Goal: Task Accomplishment & Management: Manage account settings

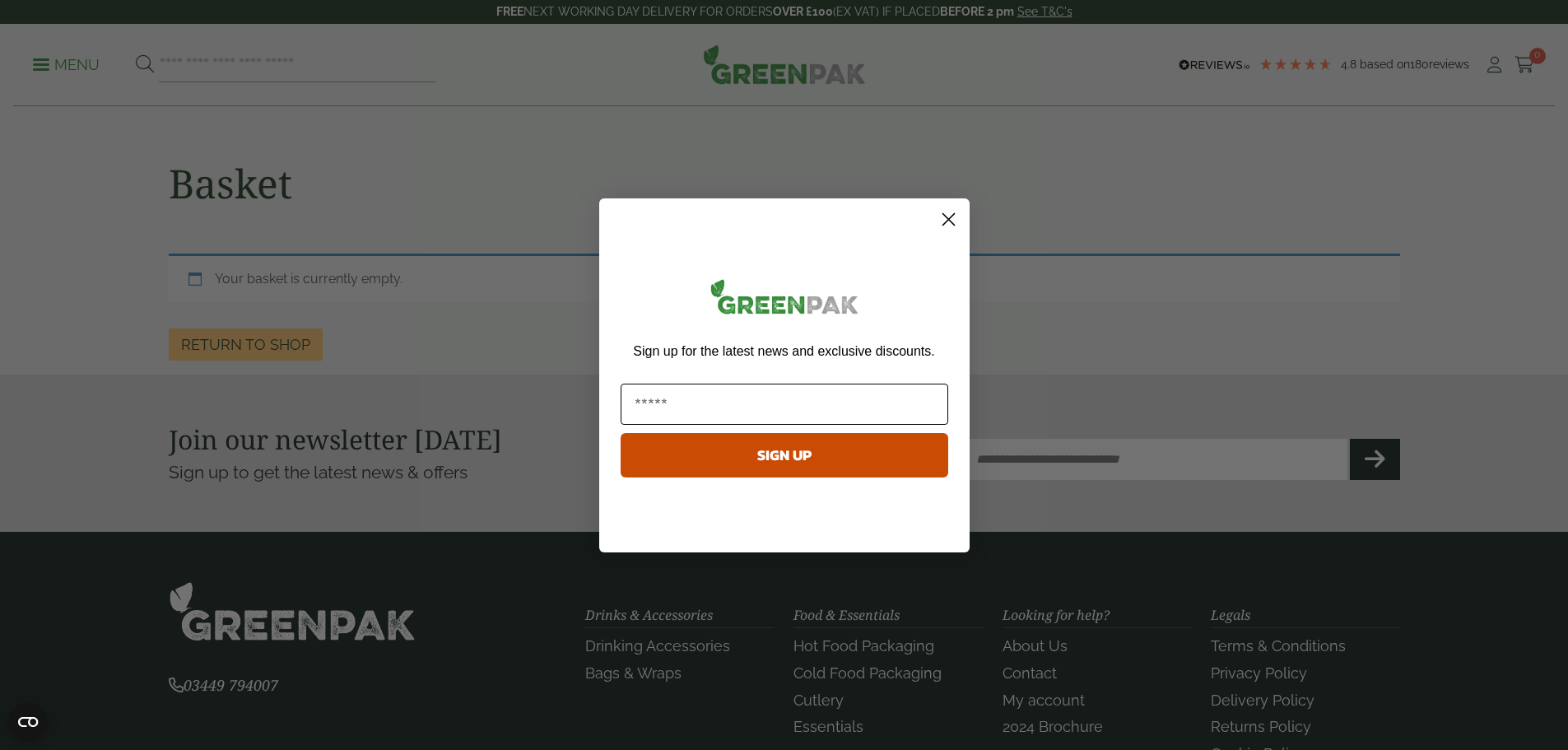
click at [707, 407] on input "Email" at bounding box center [784, 405] width 327 height 41
click at [944, 221] on circle "Close dialog" at bounding box center [948, 219] width 27 height 27
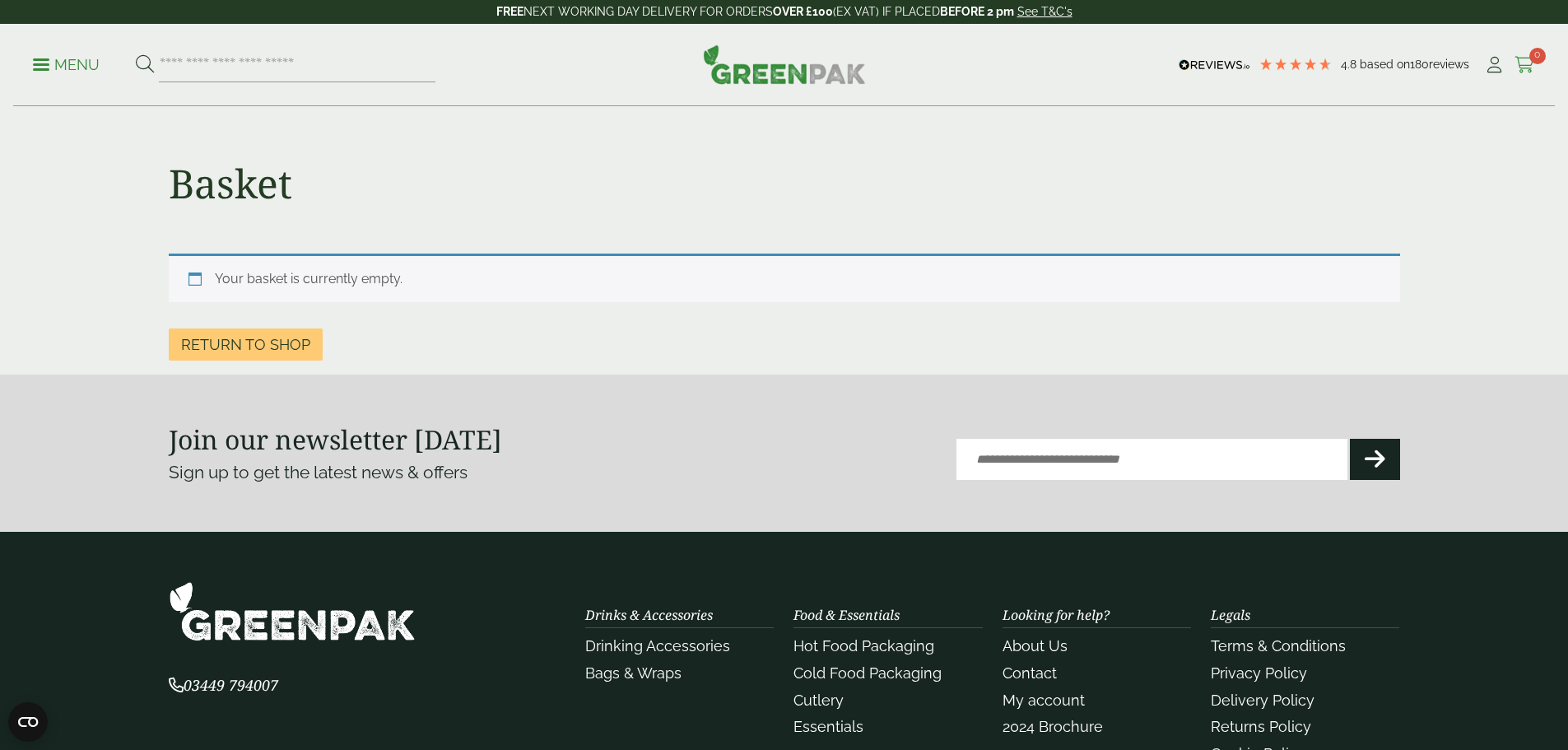
click at [1517, 60] on icon at bounding box center [1525, 64] width 21 height 16
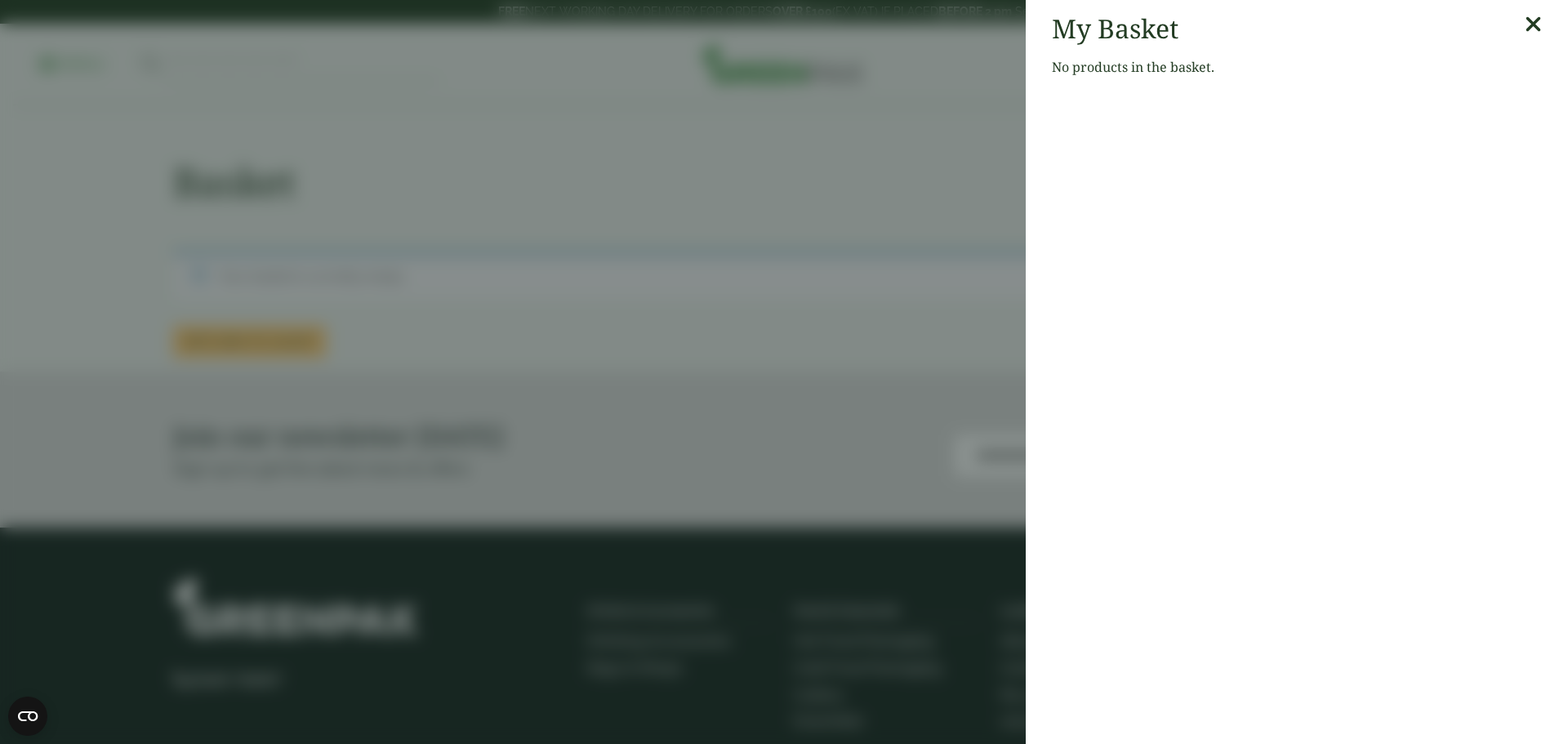
click at [1525, 21] on icon at bounding box center [1534, 24] width 17 height 23
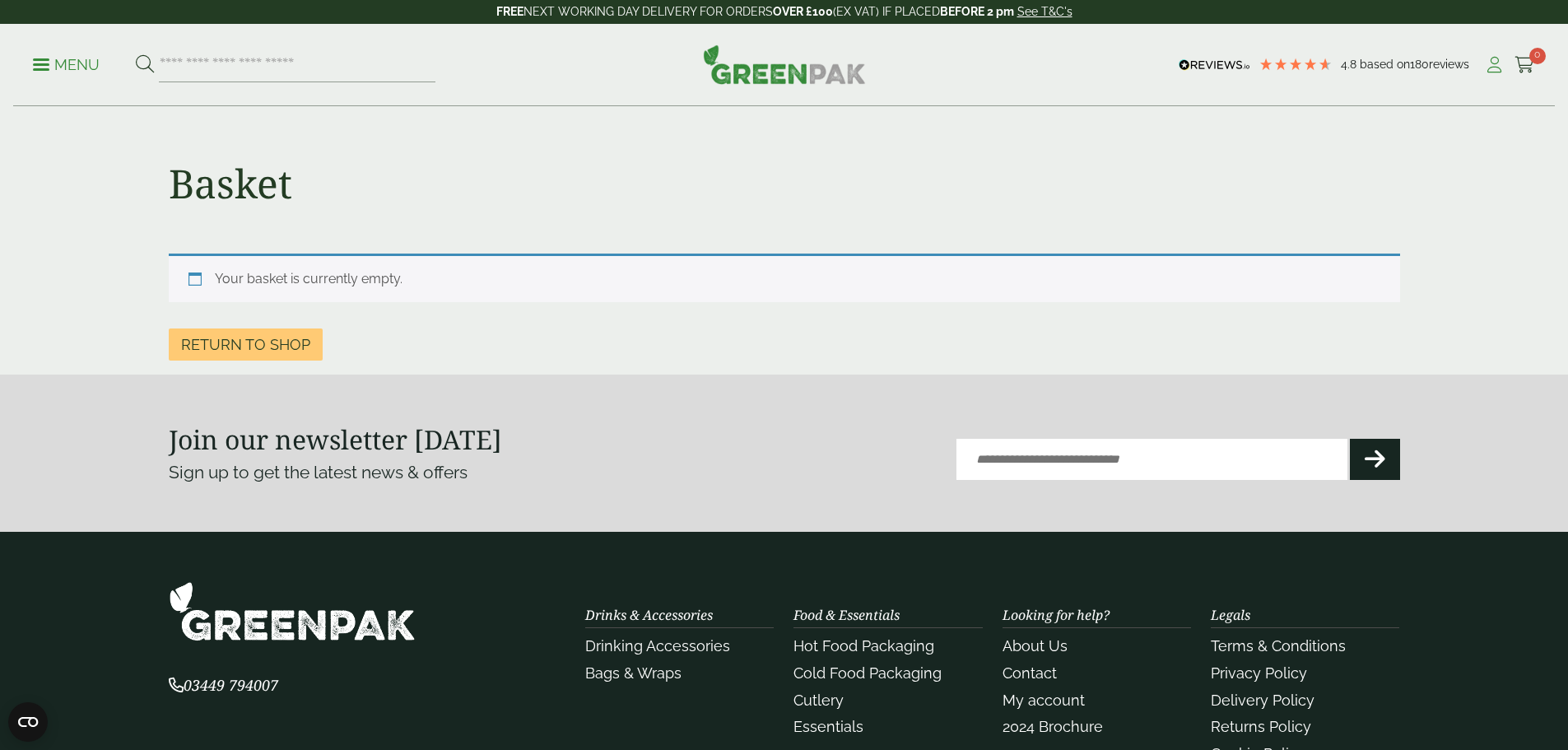
click at [1484, 63] on icon at bounding box center [1494, 64] width 21 height 16
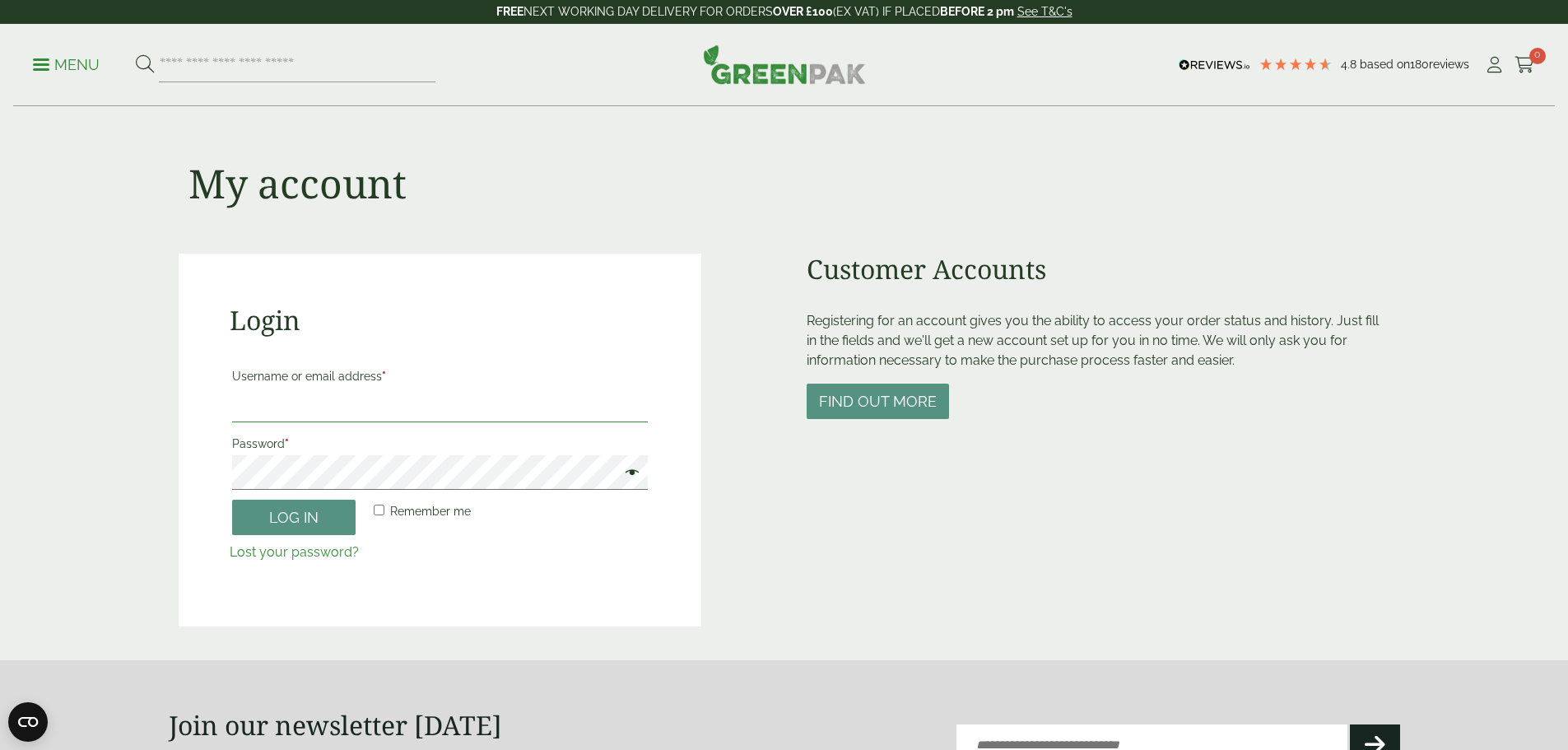
click at [287, 416] on input "Username or email address *" at bounding box center [440, 405] width 416 height 34
paste input "**********"
type input "**********"
click at [302, 450] on label "Password *" at bounding box center [440, 443] width 416 height 23
click at [311, 515] on button "Log in" at bounding box center [294, 517] width 123 height 35
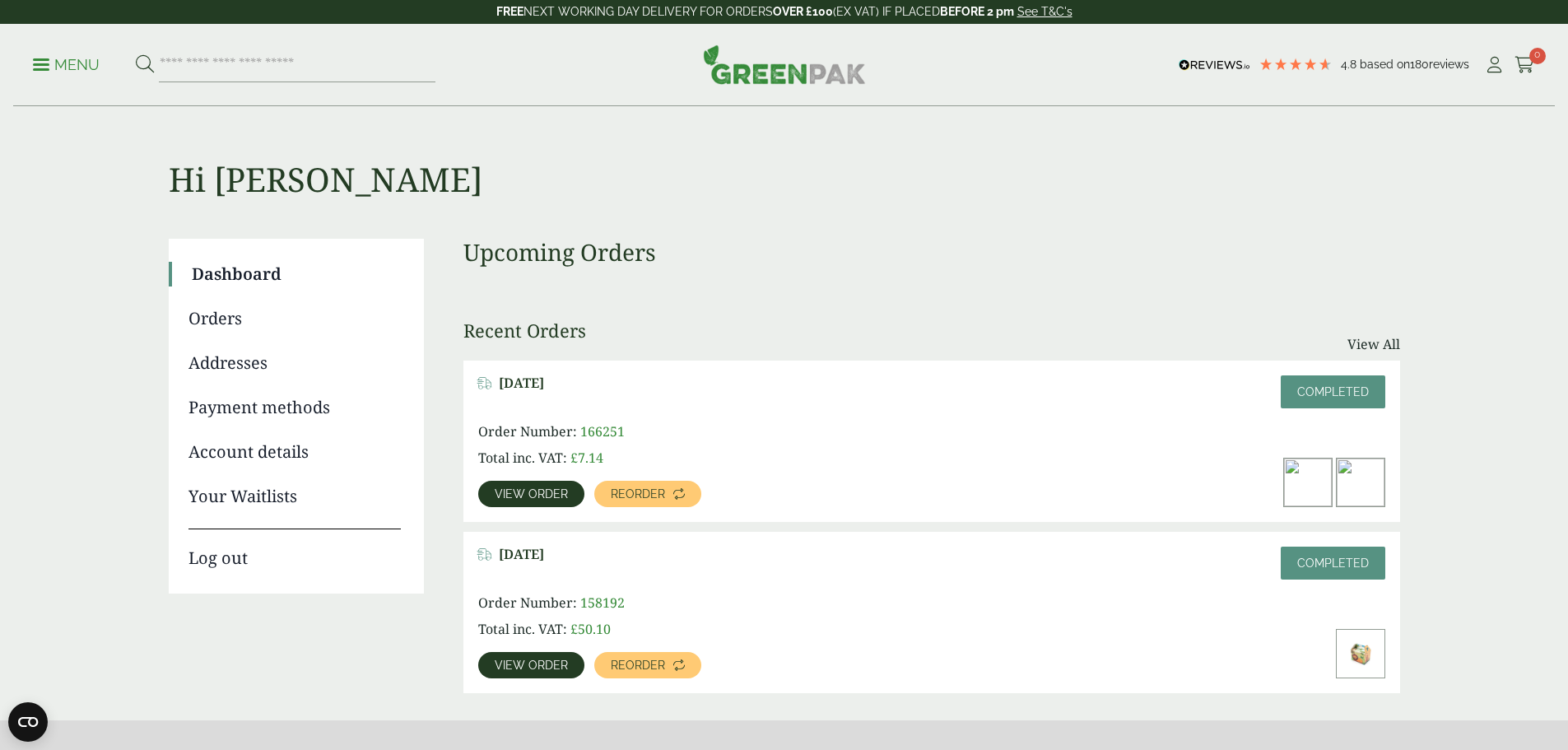
click at [568, 489] on span "View order" at bounding box center [531, 494] width 74 height 11
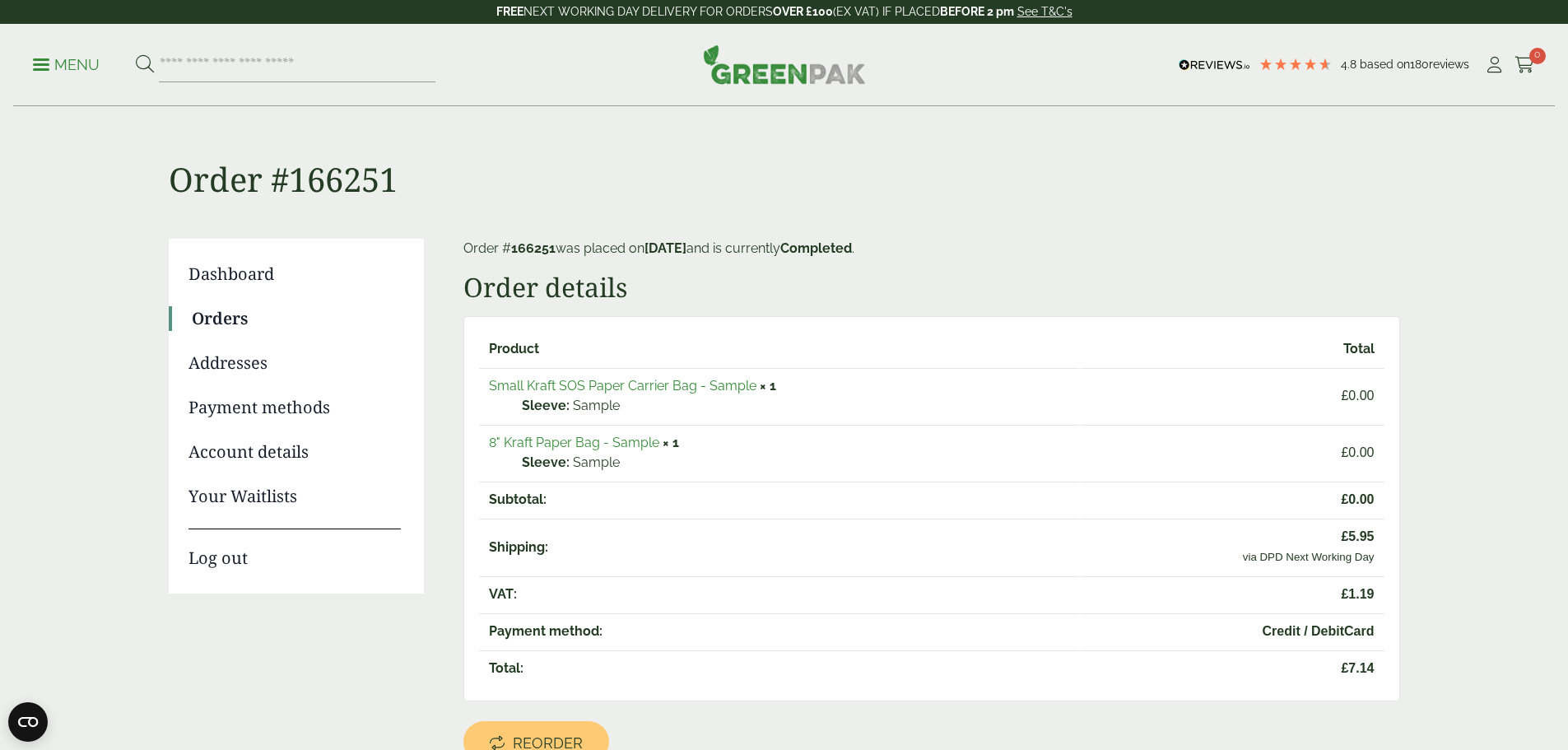
click at [283, 400] on link "Payment methods" at bounding box center [295, 407] width 212 height 25
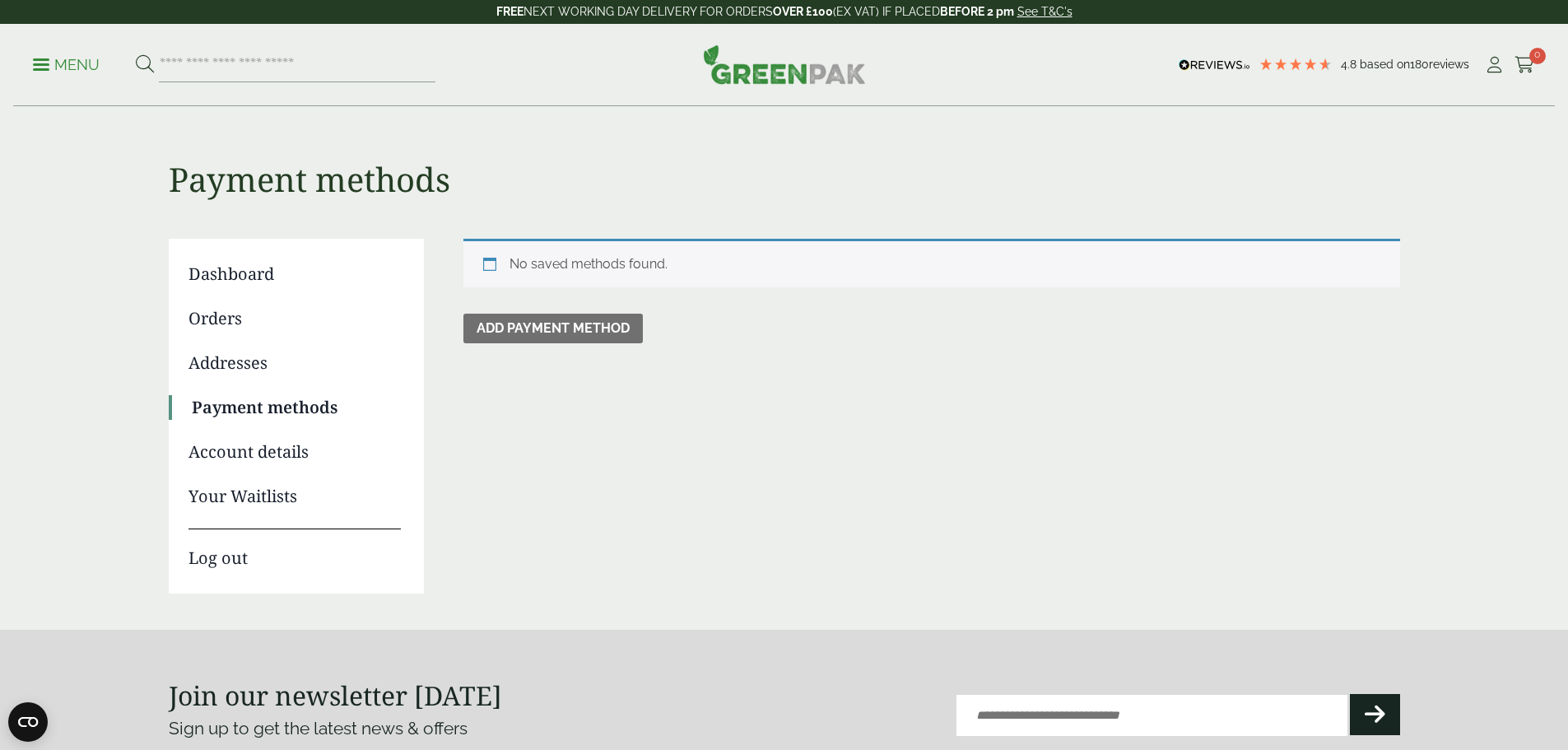
click at [269, 453] on link "Account details" at bounding box center [295, 452] width 212 height 25
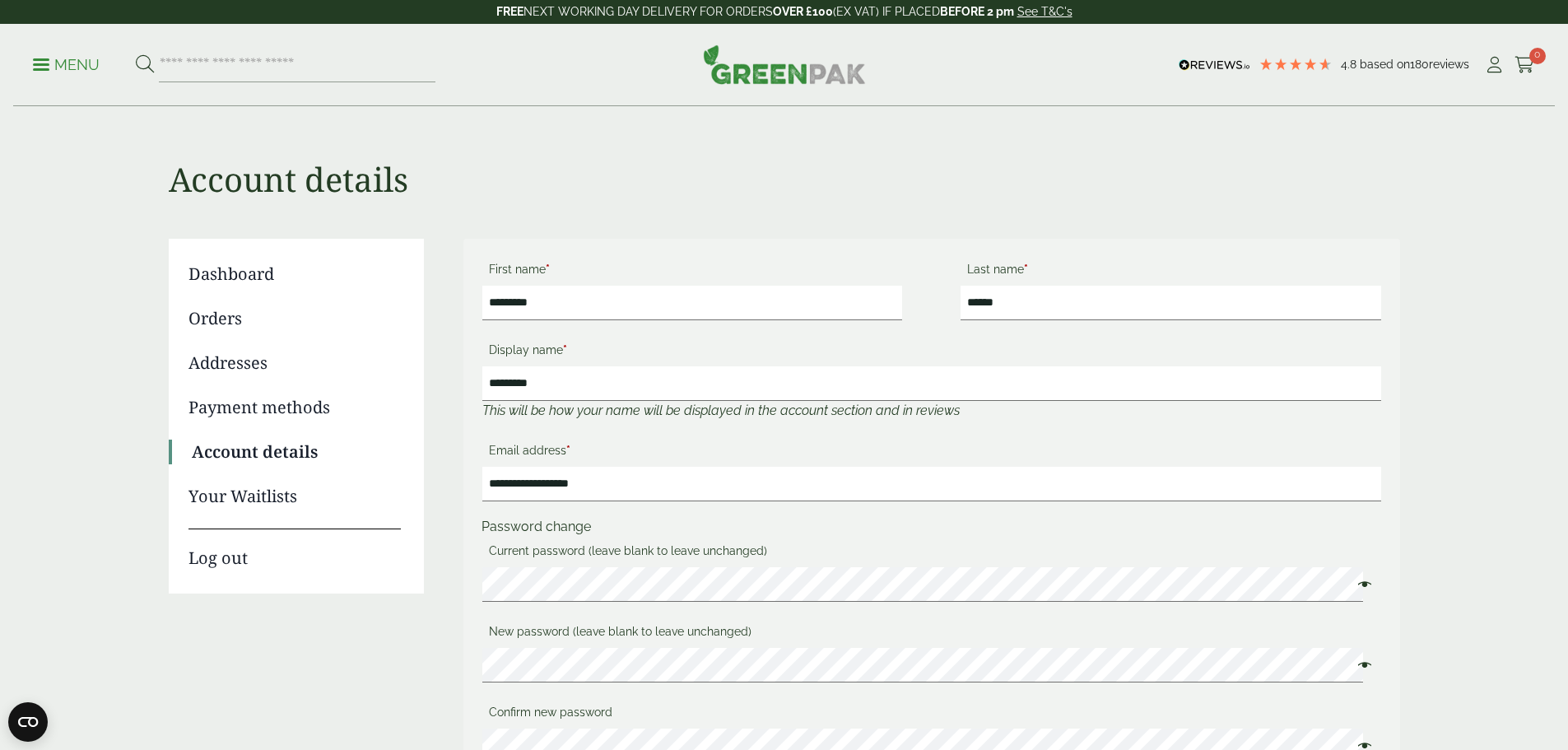
click at [222, 315] on link "Orders" at bounding box center [295, 318] width 212 height 25
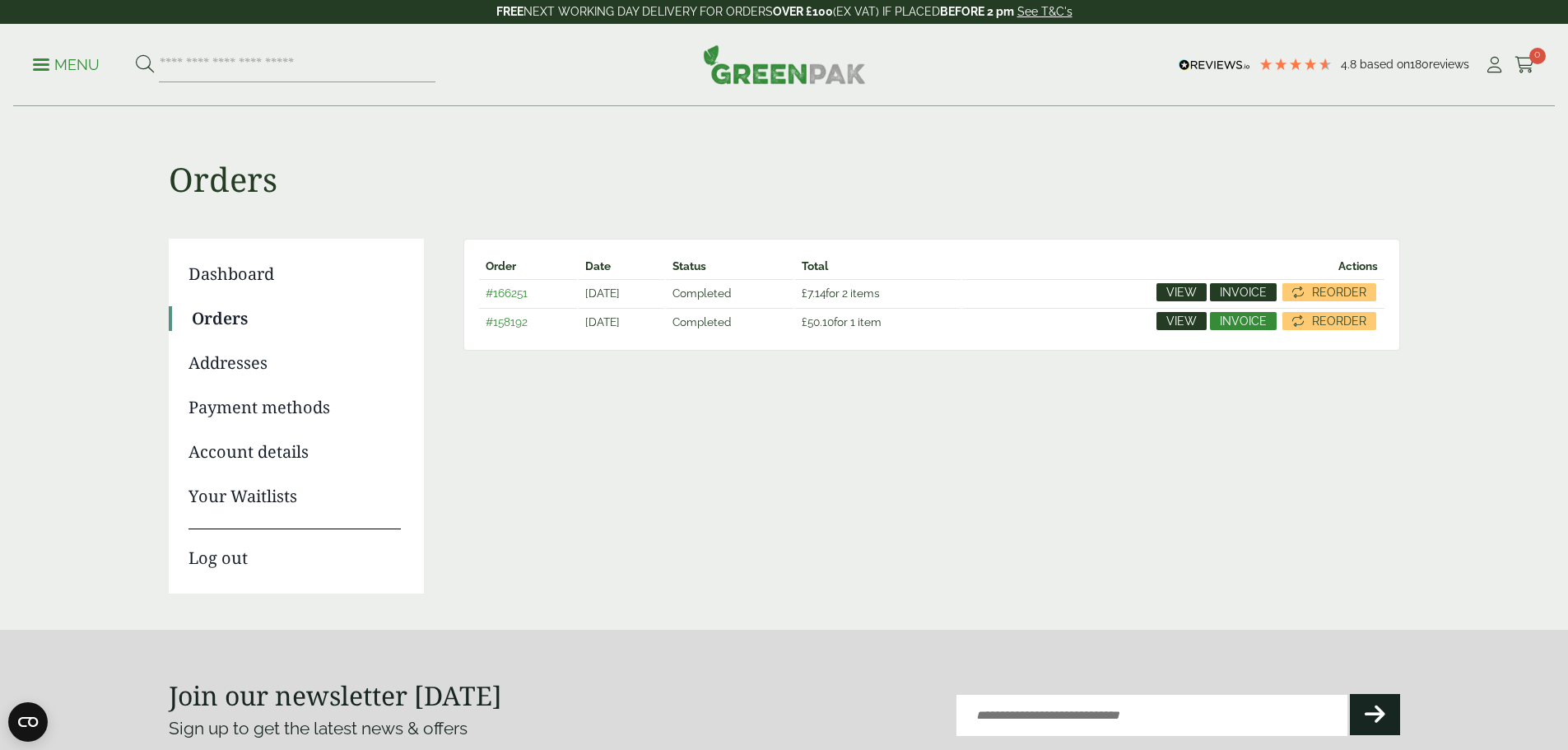
click at [1242, 291] on span "Invoice" at bounding box center [1243, 291] width 47 height 11
